Goal: Check status: Check status

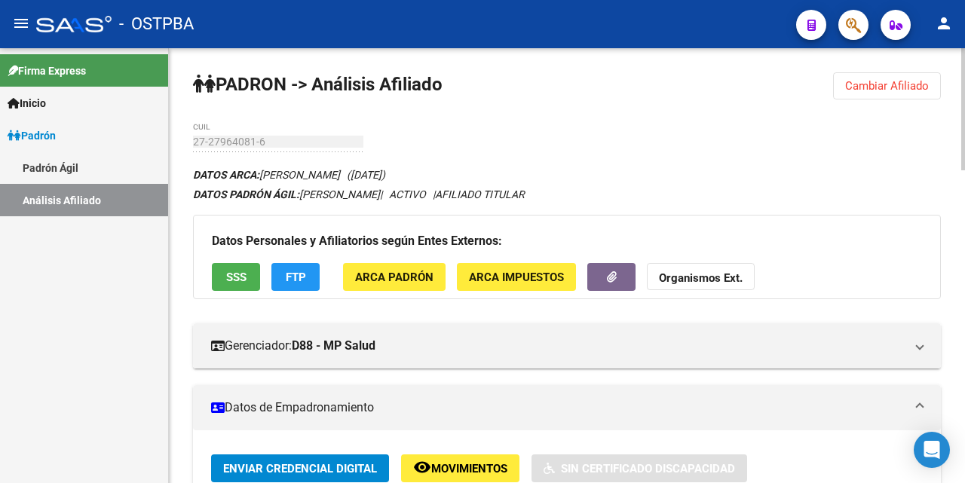
click at [869, 90] on span "Cambiar Afiliado" at bounding box center [887, 86] width 84 height 14
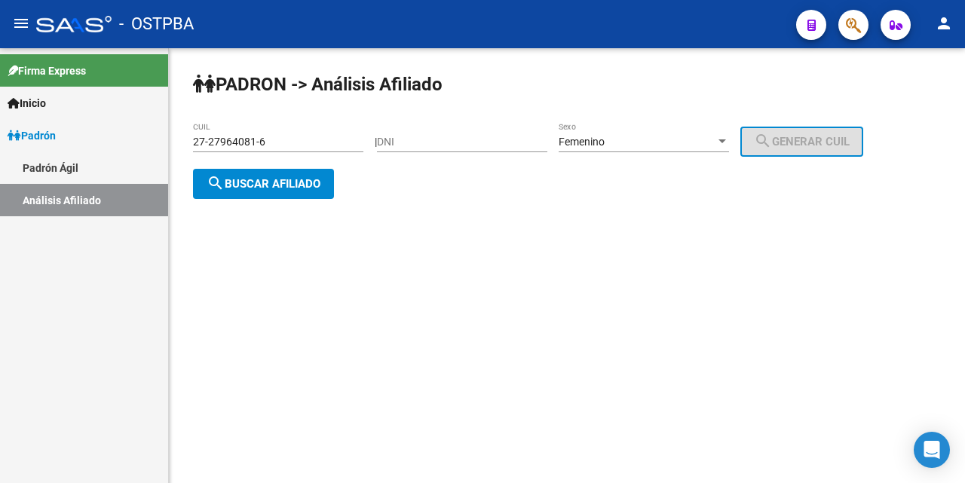
click at [302, 145] on input "27-27964081-6" at bounding box center [278, 142] width 170 height 13
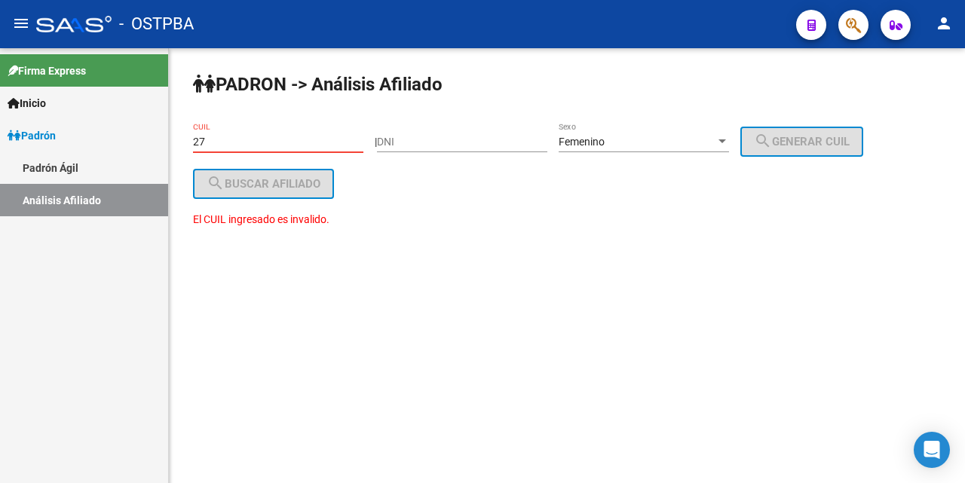
type input "2"
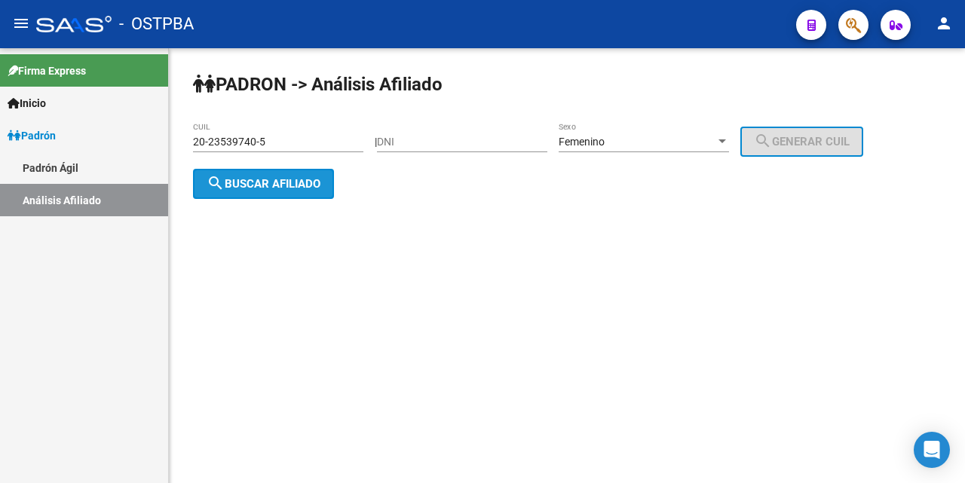
click at [286, 188] on span "search Buscar afiliado" at bounding box center [263, 184] width 114 height 14
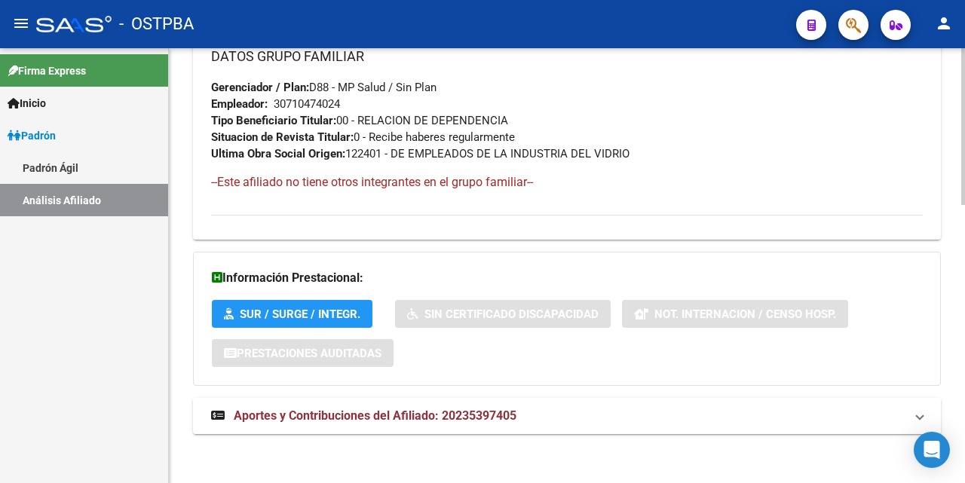
scroll to position [772, 0]
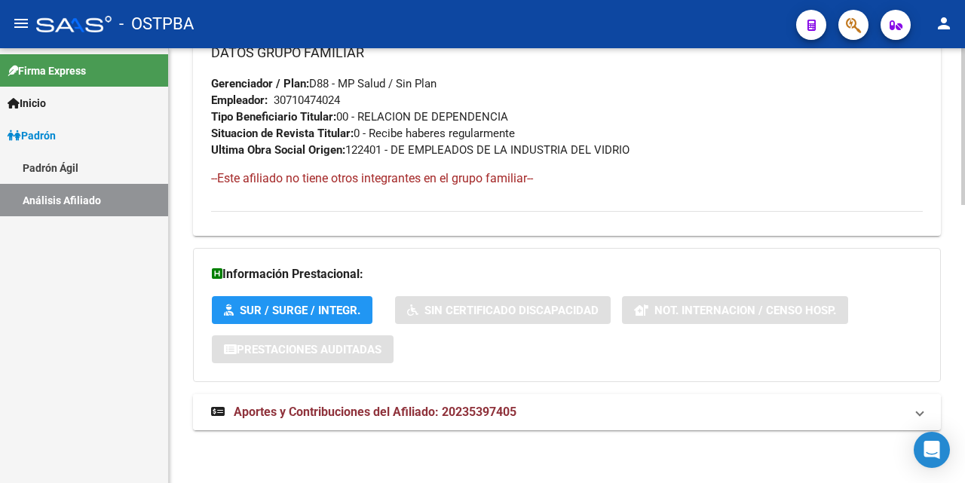
click at [352, 408] on span "Aportes y Contribuciones del Afiliado: 20235397405" at bounding box center [375, 412] width 283 height 14
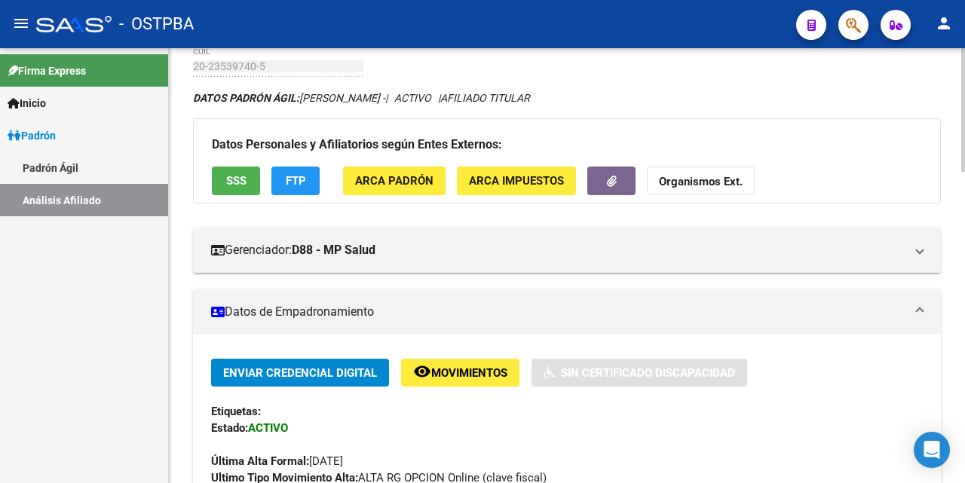
scroll to position [0, 0]
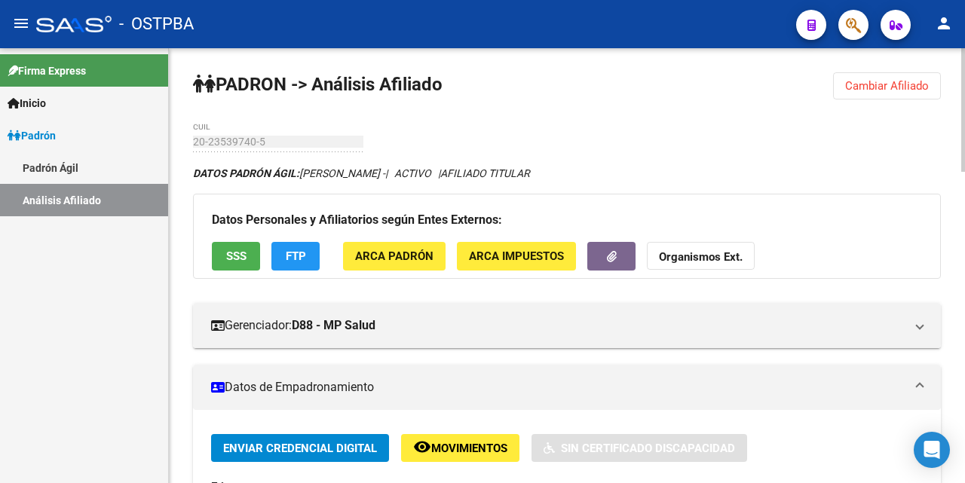
click at [875, 82] on span "Cambiar Afiliado" at bounding box center [887, 86] width 84 height 14
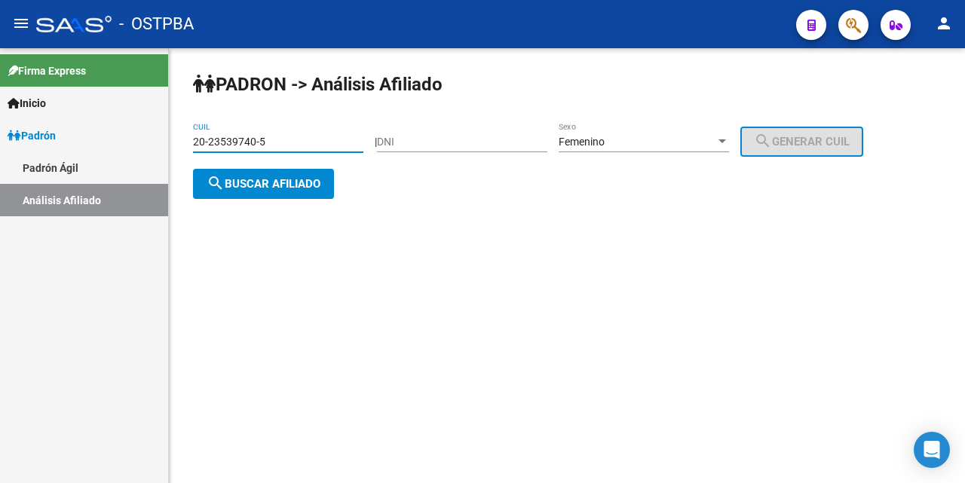
click at [306, 142] on input "20-23539740-5" at bounding box center [278, 142] width 170 height 13
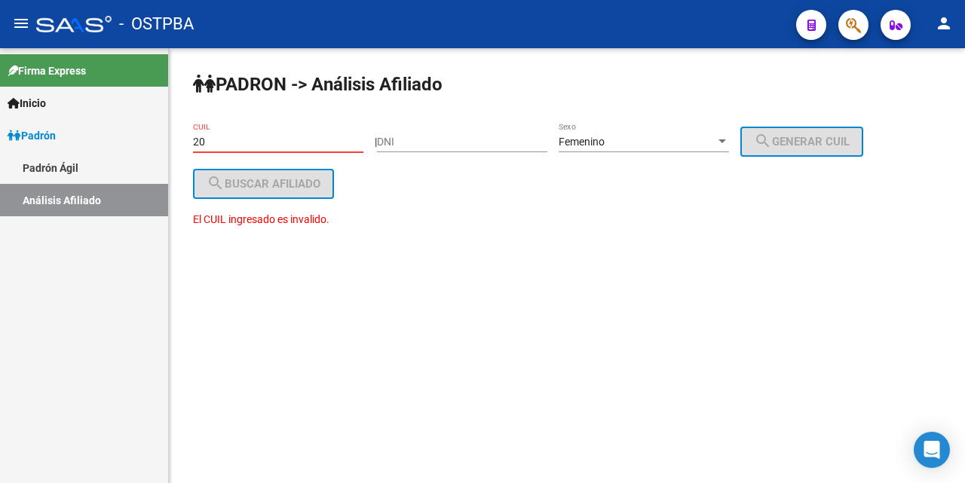
type input "2"
click at [226, 147] on input "CUIL" at bounding box center [278, 142] width 170 height 13
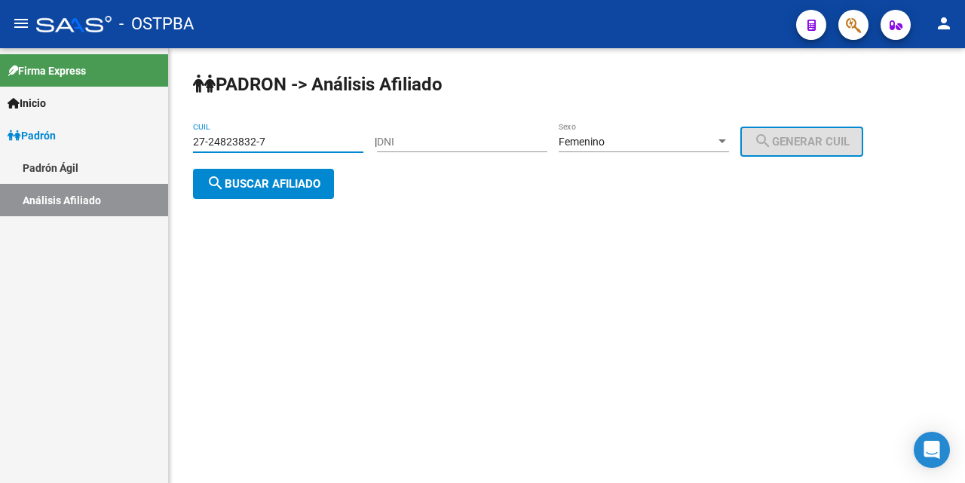
drag, startPoint x: 268, startPoint y: 186, endPoint x: 323, endPoint y: 206, distance: 58.7
click at [269, 185] on span "search Buscar afiliado" at bounding box center [263, 184] width 114 height 14
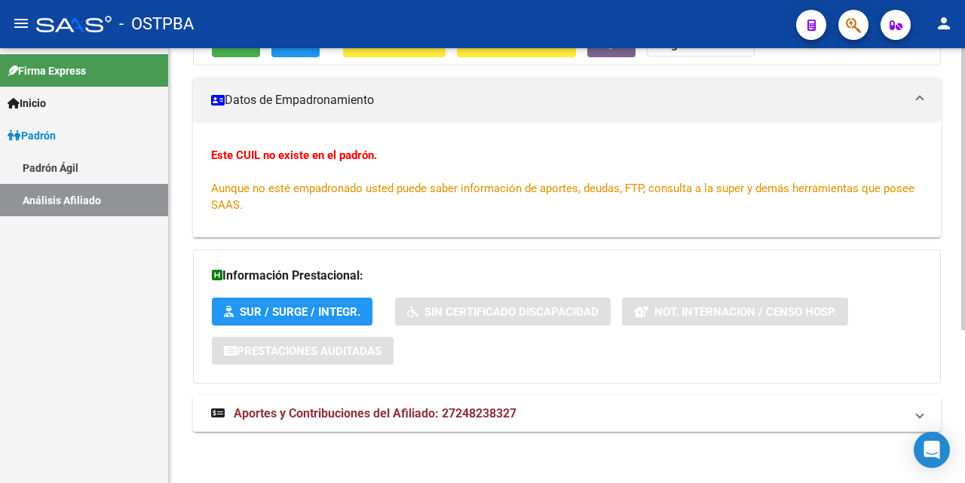
scroll to position [235, 0]
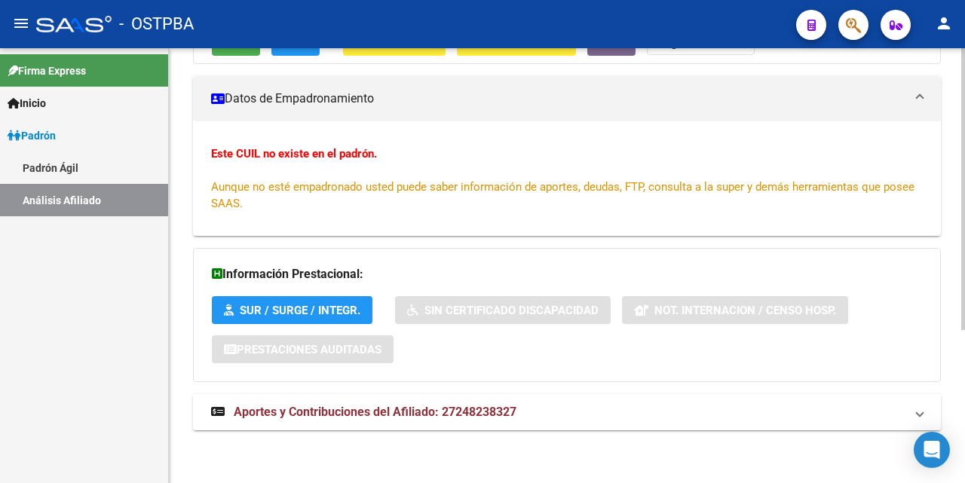
click at [412, 412] on span "Aportes y Contribuciones del Afiliado: 27248238327" at bounding box center [375, 412] width 283 height 14
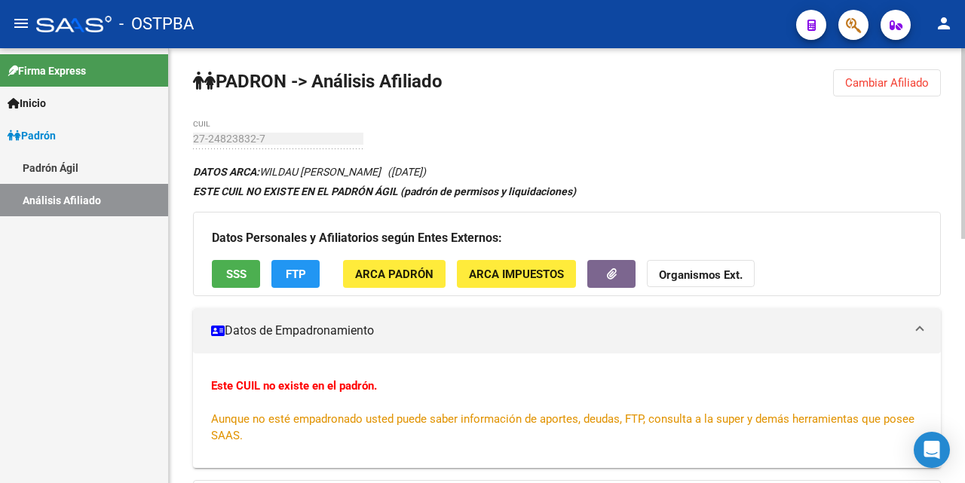
scroll to position [0, 0]
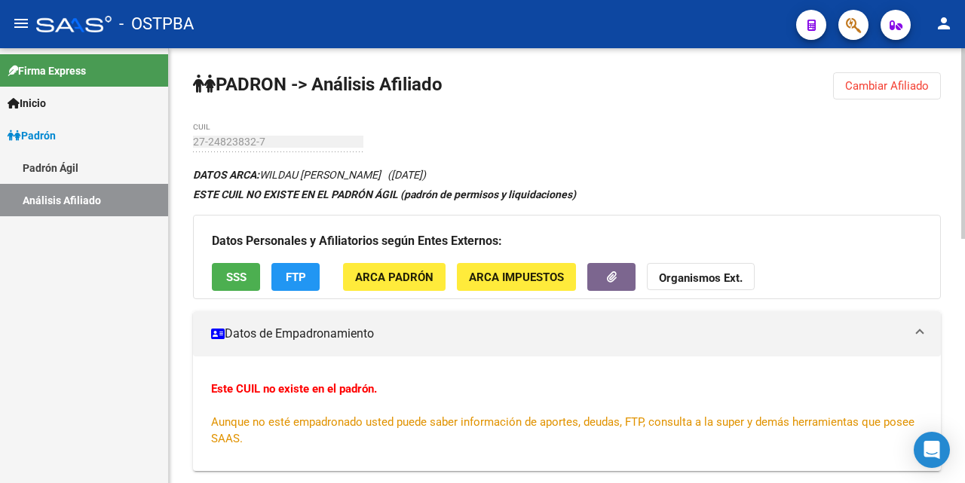
click at [220, 278] on button "SSS" at bounding box center [236, 277] width 48 height 28
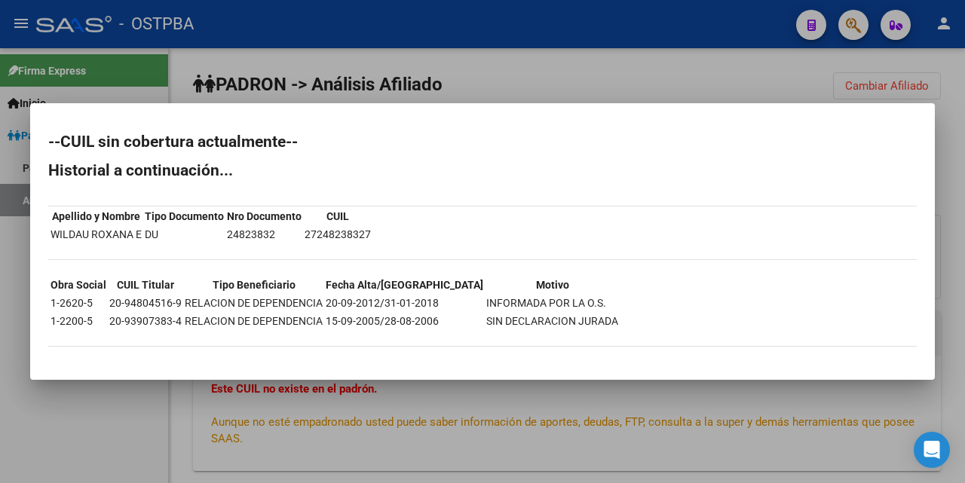
click at [661, 65] on div at bounding box center [482, 241] width 965 height 483
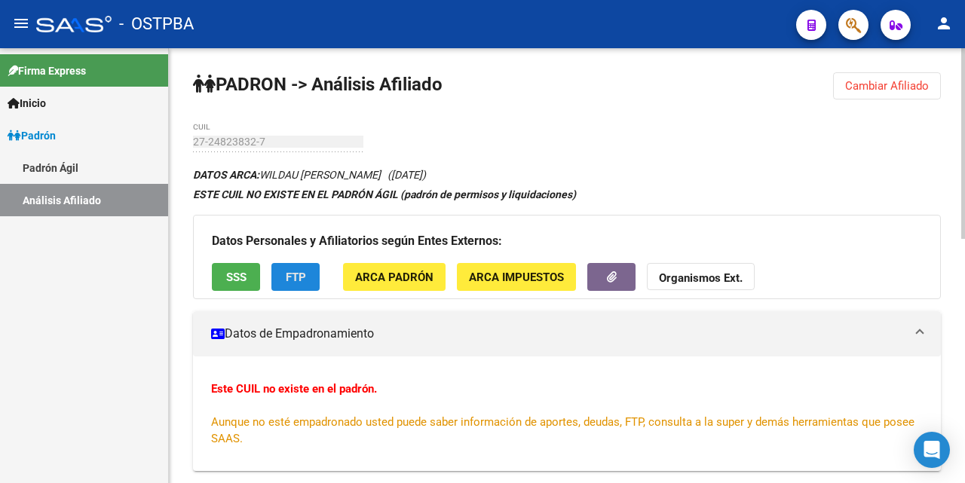
click at [306, 279] on button "FTP" at bounding box center [295, 277] width 48 height 28
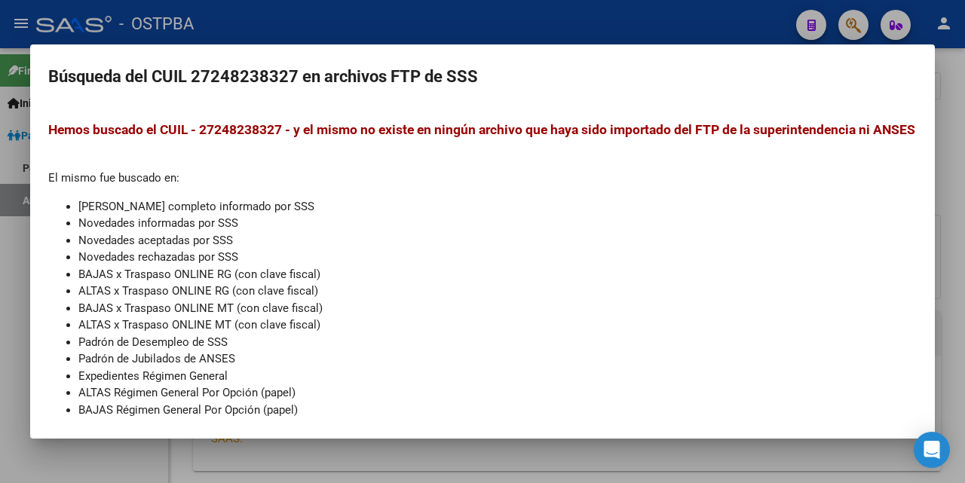
click at [620, 21] on div at bounding box center [482, 241] width 965 height 483
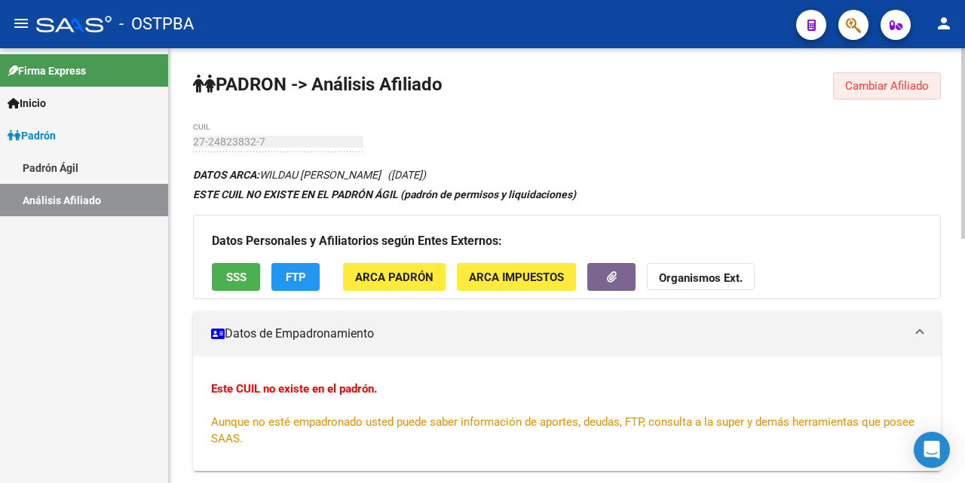
drag, startPoint x: 867, startPoint y: 84, endPoint x: 855, endPoint y: 81, distance: 12.4
click at [868, 81] on span "Cambiar Afiliado" at bounding box center [887, 86] width 84 height 14
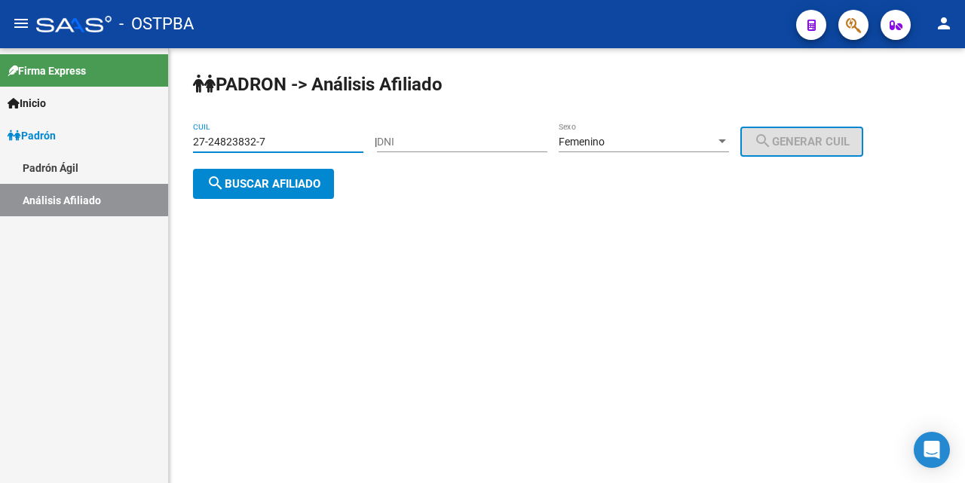
click at [310, 141] on input "27-24823832-7" at bounding box center [278, 142] width 170 height 13
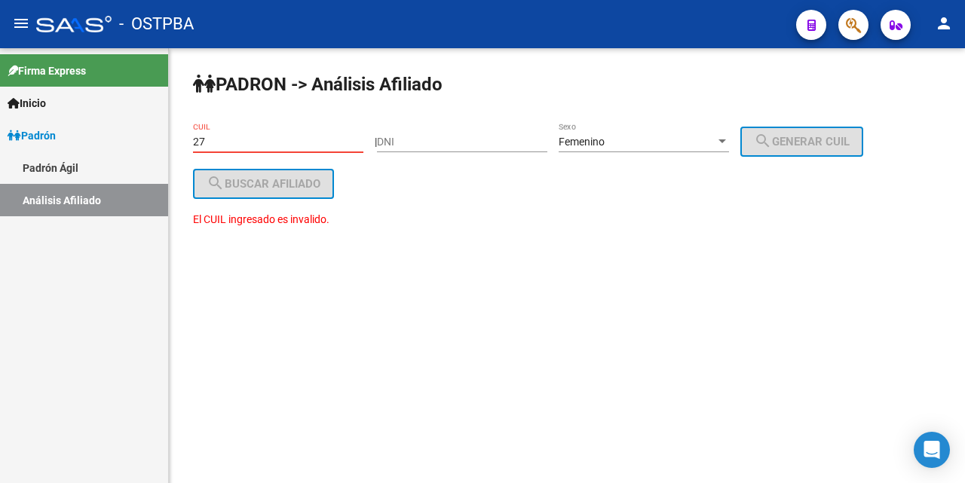
type input "2"
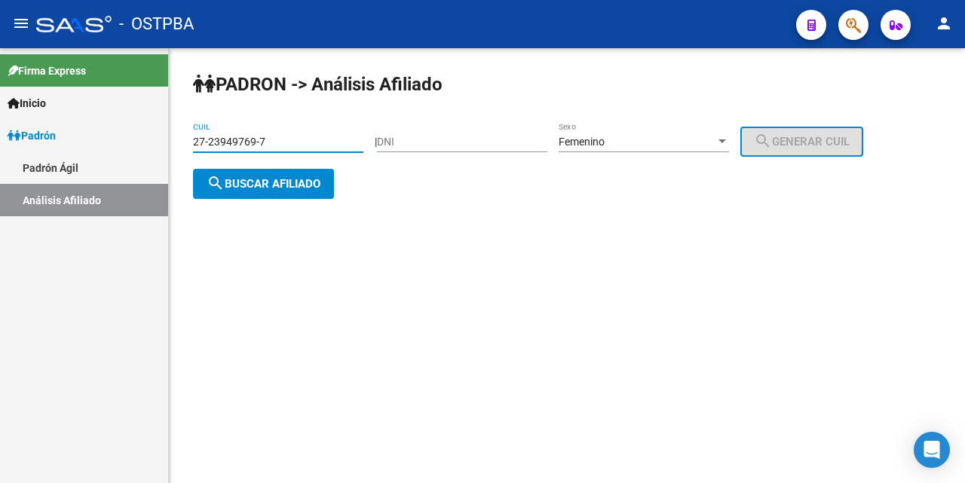
click at [228, 183] on span "search Buscar afiliado" at bounding box center [263, 184] width 114 height 14
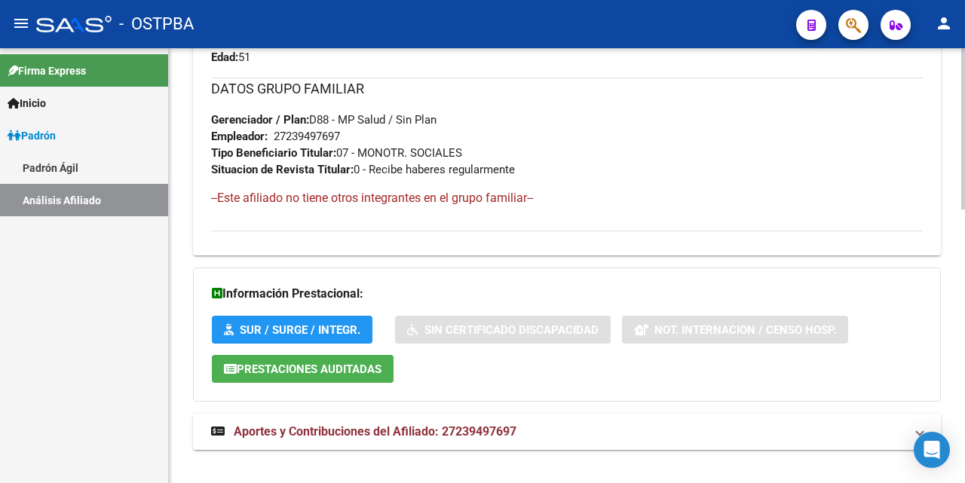
scroll to position [739, 0]
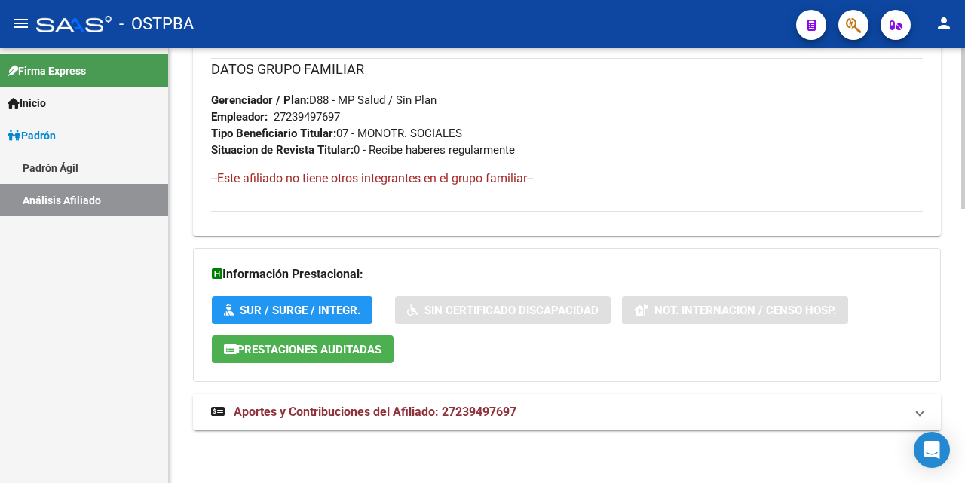
click at [384, 413] on span "Aportes y Contribuciones del Afiliado: 27239497697" at bounding box center [375, 412] width 283 height 14
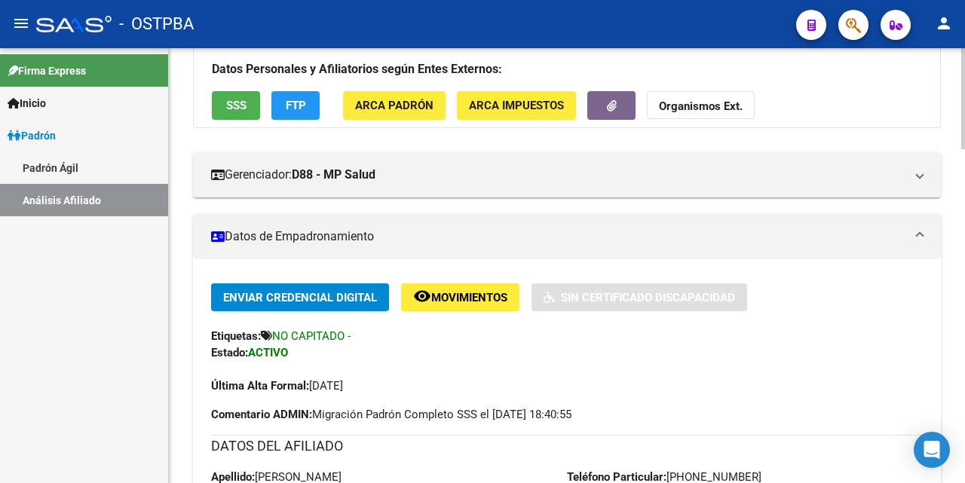
scroll to position [0, 0]
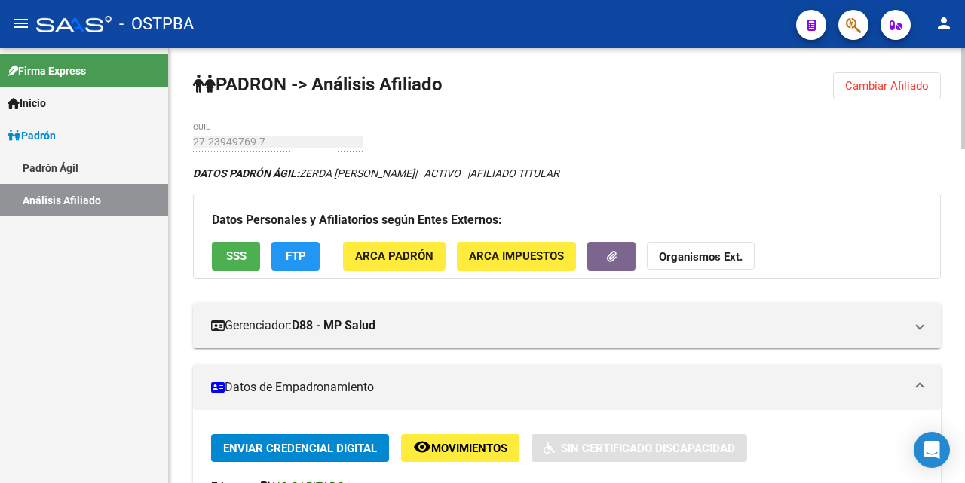
drag, startPoint x: 875, startPoint y: 90, endPoint x: 868, endPoint y: 84, distance: 8.6
click at [875, 86] on span "Cambiar Afiliado" at bounding box center [887, 86] width 84 height 14
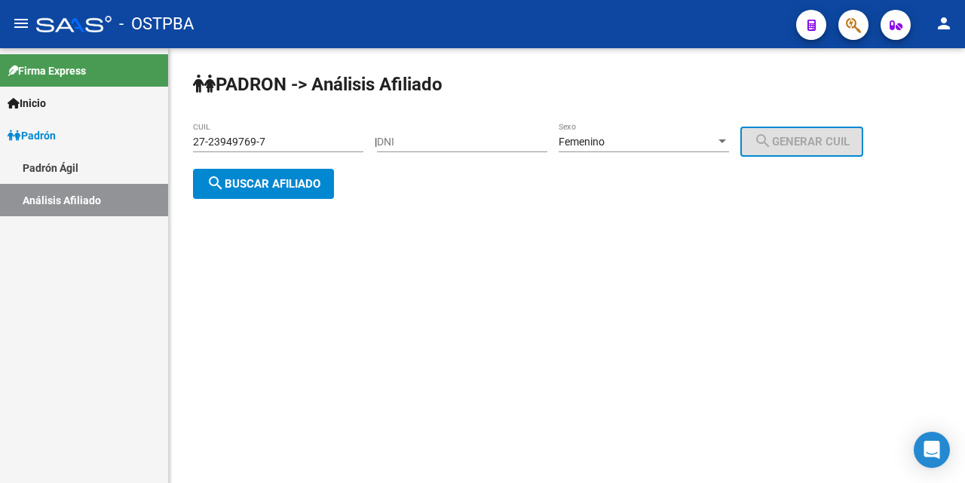
click at [332, 141] on input "27-23949769-7" at bounding box center [278, 142] width 170 height 13
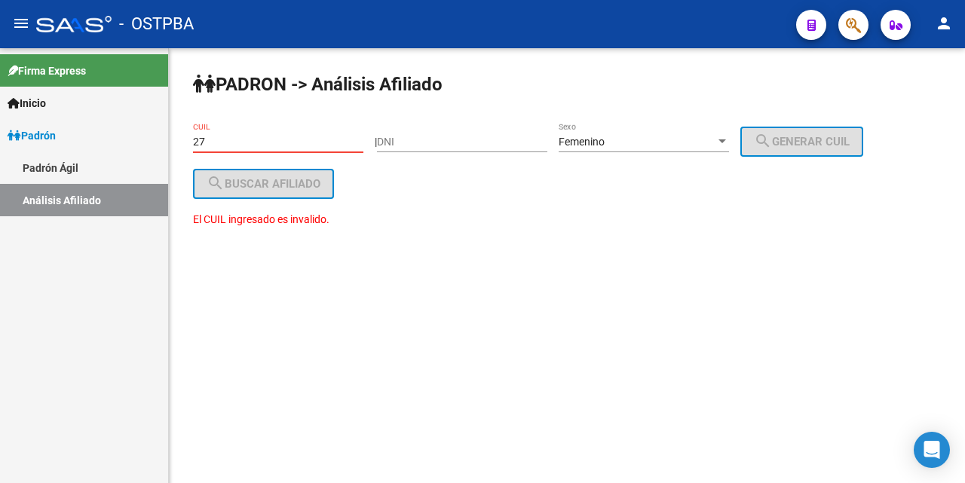
type input "2"
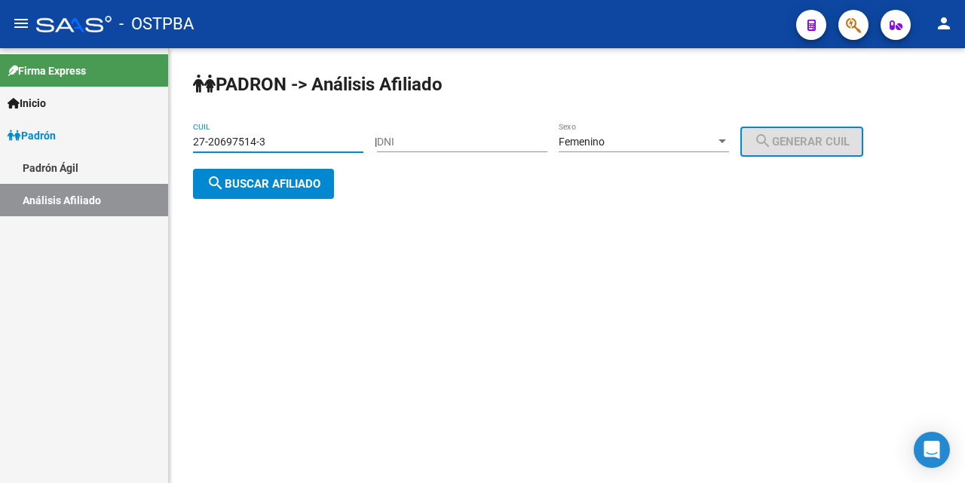
click at [296, 177] on span "search Buscar afiliado" at bounding box center [263, 184] width 114 height 14
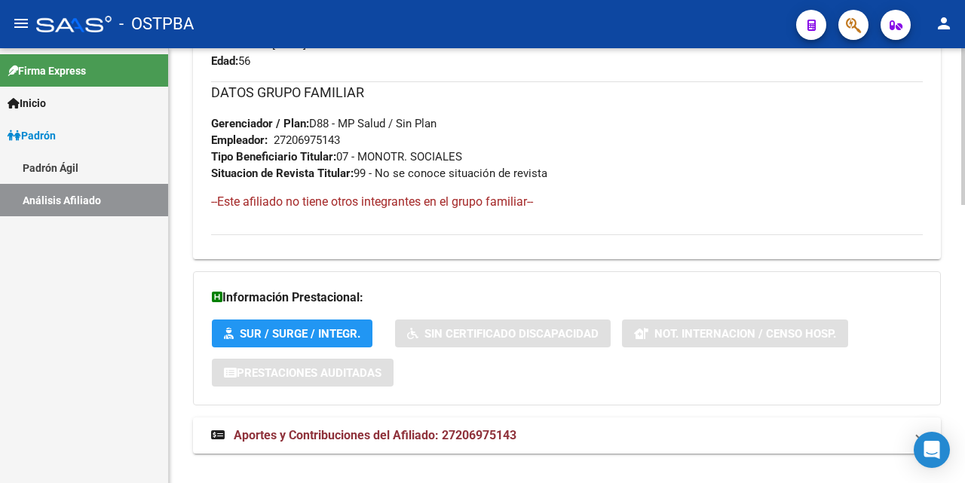
scroll to position [754, 0]
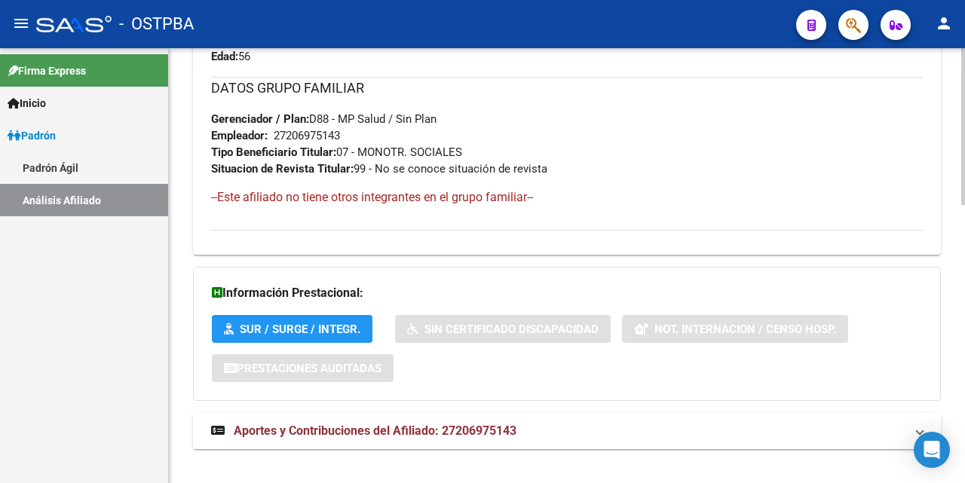
click at [399, 436] on span "Aportes y Contribuciones del Afiliado: 27206975143" at bounding box center [375, 430] width 283 height 14
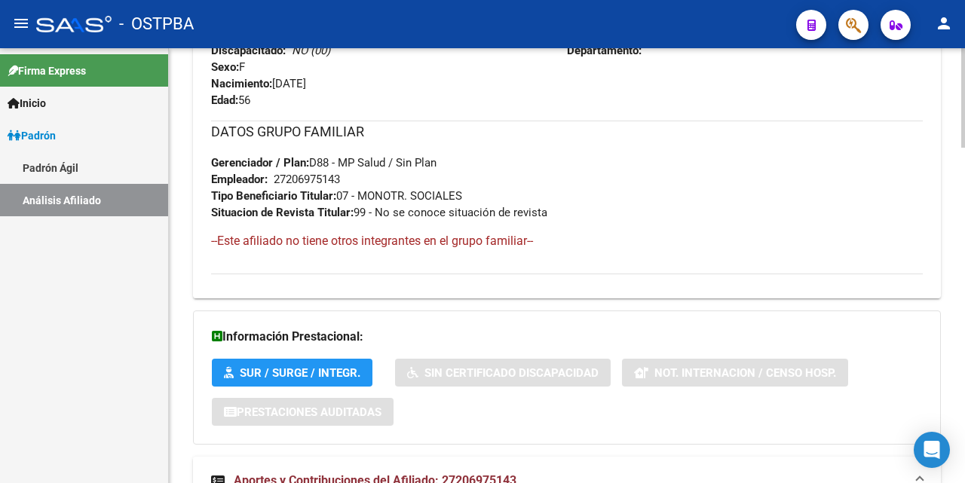
scroll to position [861, 0]
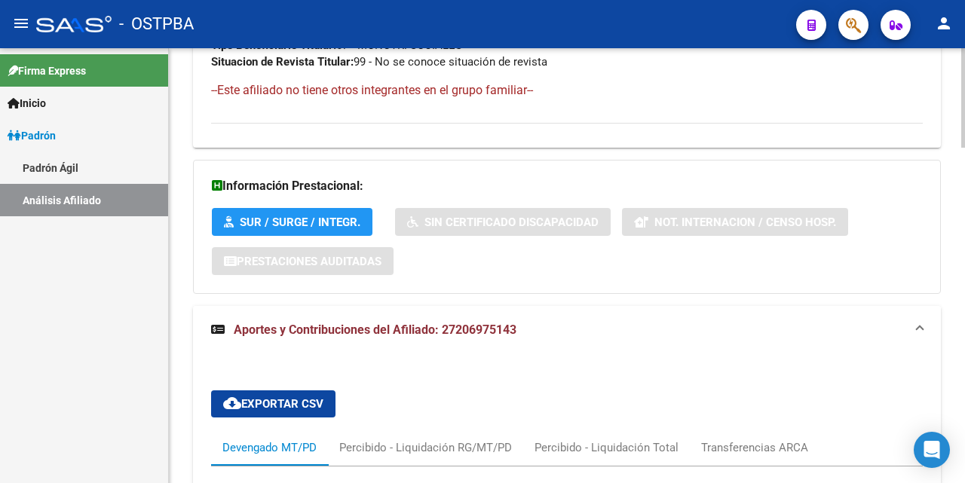
click at [419, 329] on span "Aportes y Contribuciones del Afiliado: 27206975143" at bounding box center [375, 330] width 283 height 14
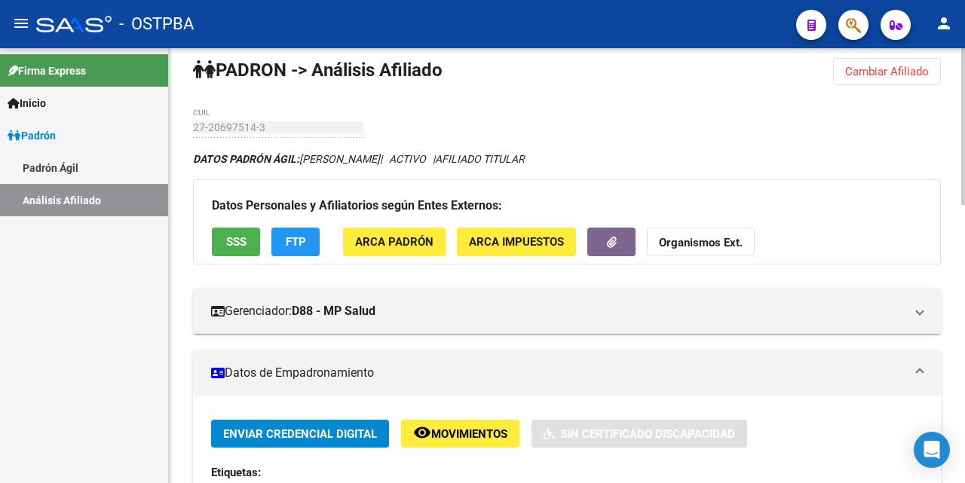
scroll to position [0, 0]
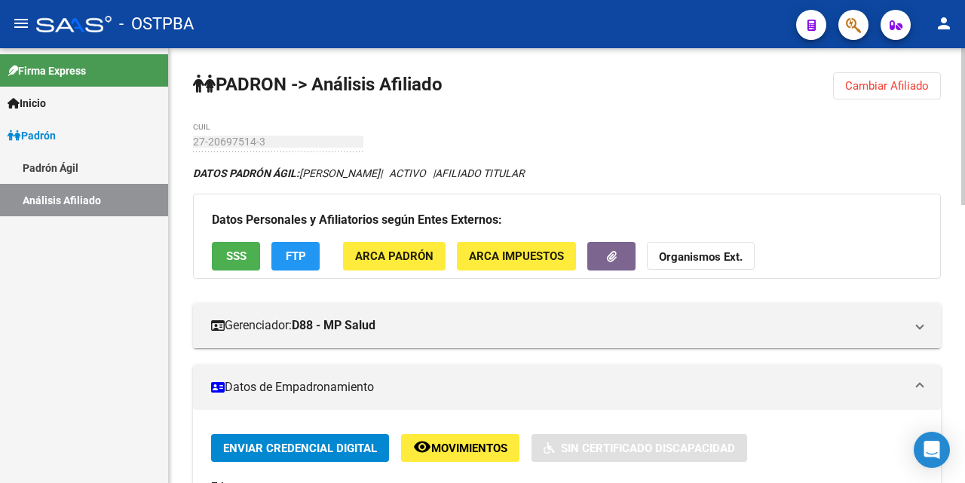
click at [891, 92] on span "Cambiar Afiliado" at bounding box center [887, 86] width 84 height 14
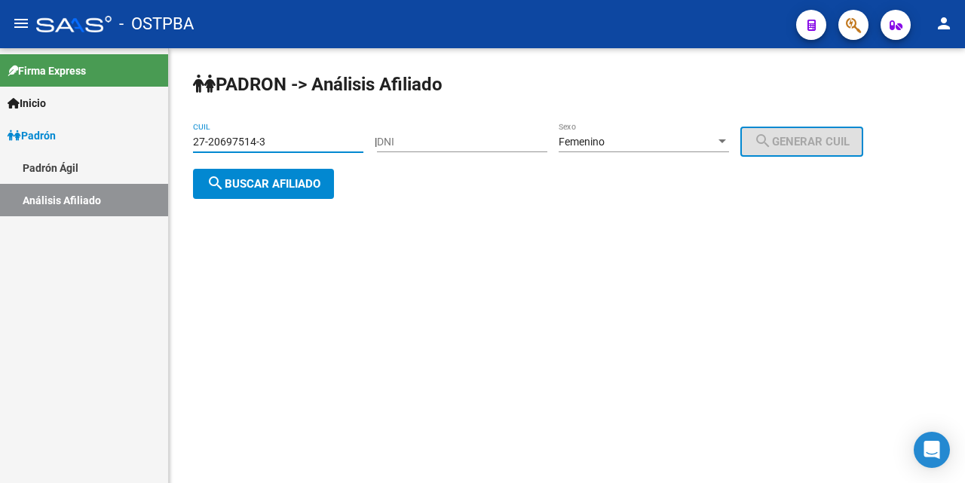
click at [343, 145] on input "27-20697514-3" at bounding box center [278, 142] width 170 height 13
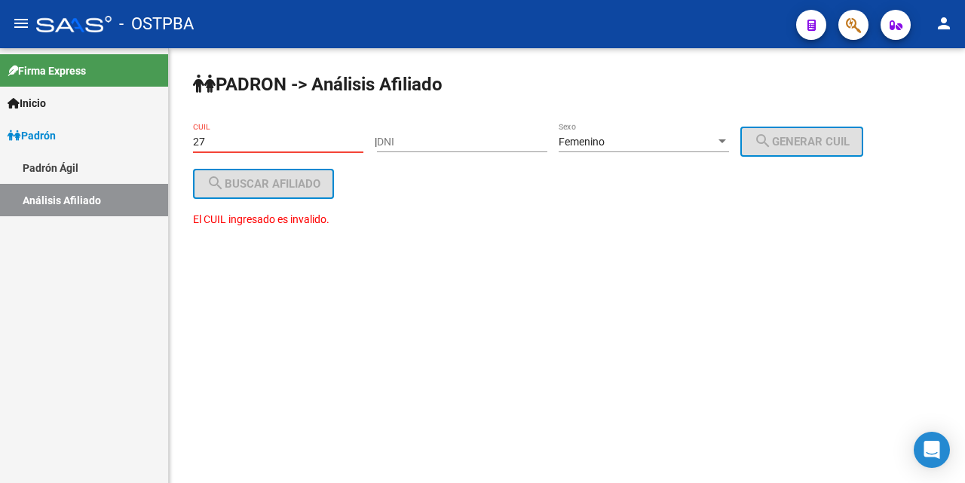
type input "2"
click at [233, 144] on input "CUIL" at bounding box center [278, 142] width 170 height 13
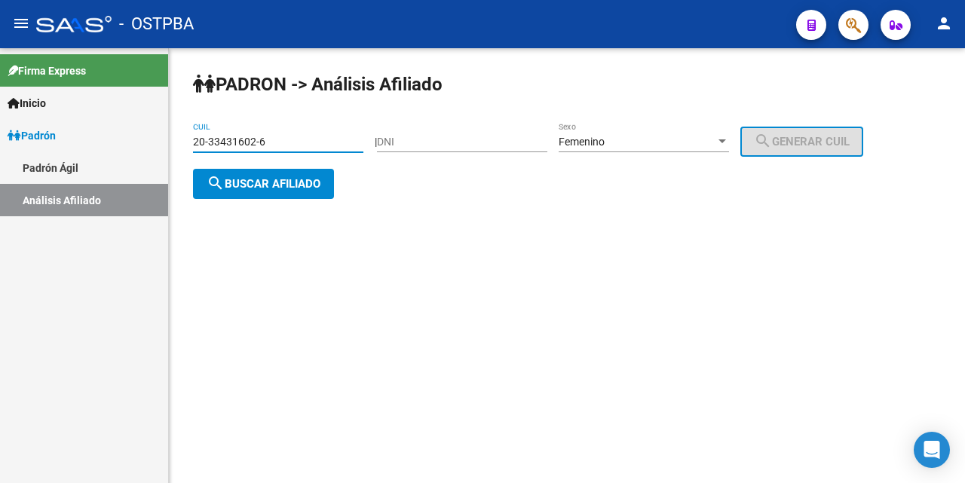
type input "20-33431602-6"
click at [729, 137] on div at bounding box center [722, 142] width 14 height 12
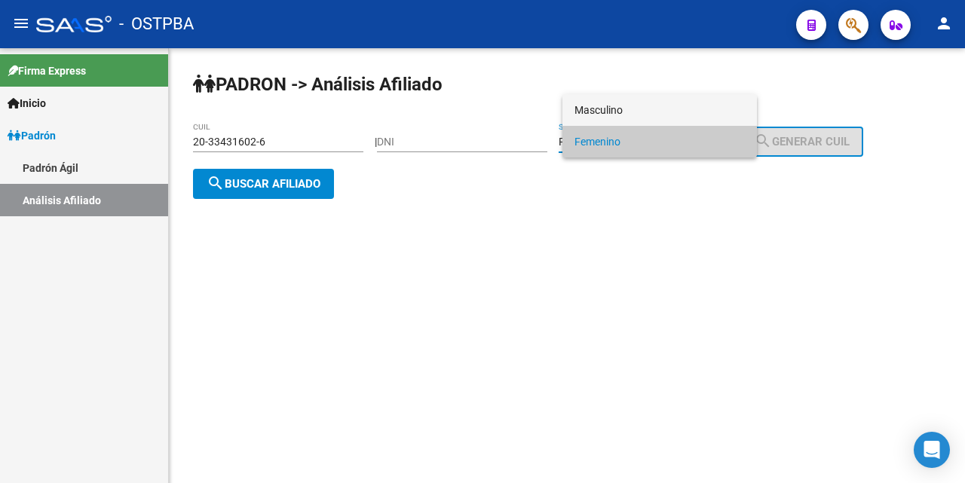
click at [656, 107] on span "Masculino" at bounding box center [659, 110] width 170 height 32
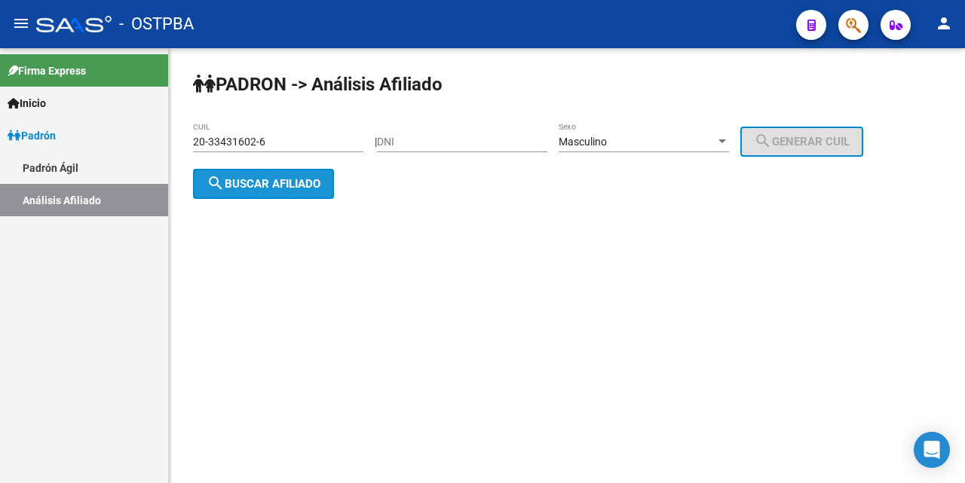
click at [240, 185] on span "search Buscar afiliado" at bounding box center [263, 184] width 114 height 14
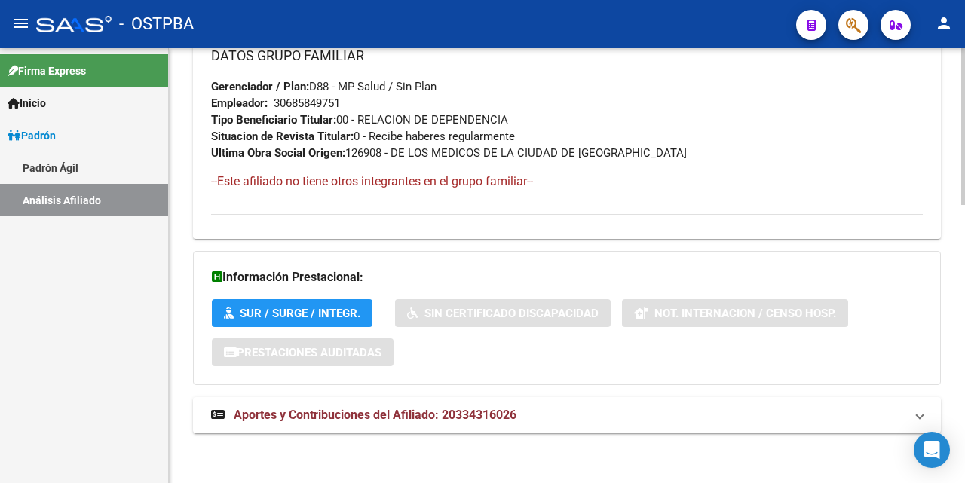
scroll to position [772, 0]
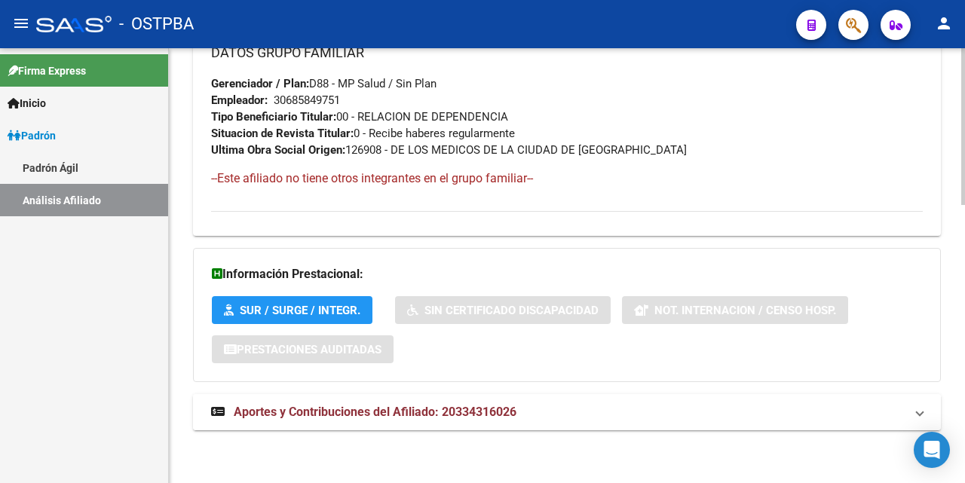
click at [329, 412] on span "Aportes y Contribuciones del Afiliado: 20334316026" at bounding box center [375, 412] width 283 height 14
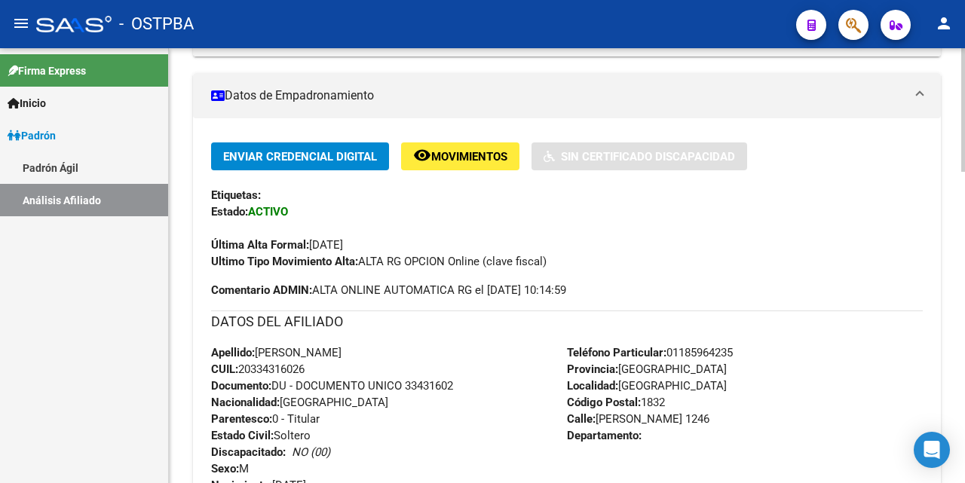
scroll to position [189, 0]
